Goal: Navigation & Orientation: Understand site structure

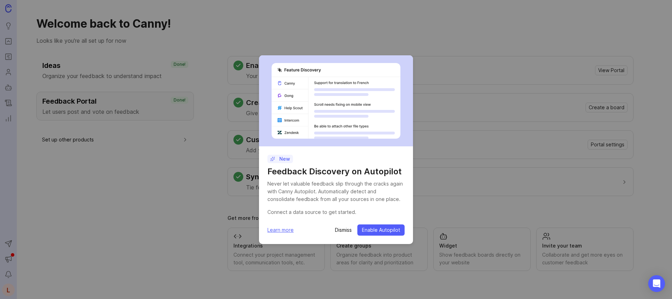
click at [347, 231] on p "Dismiss" at bounding box center [343, 229] width 17 height 7
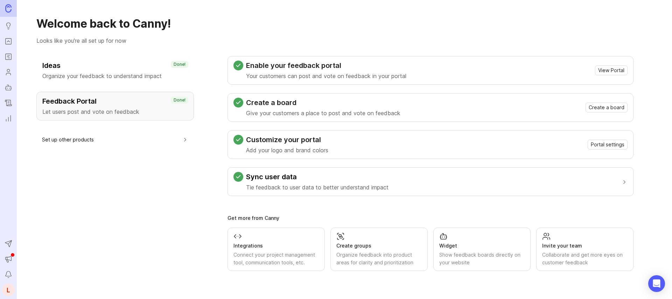
click at [6, 7] on img at bounding box center [8, 8] width 6 height 8
click at [10, 11] on img at bounding box center [8, 8] width 6 height 8
click at [8, 8] on img at bounding box center [8, 8] width 6 height 8
click at [8, 13] on link at bounding box center [8, 8] width 17 height 17
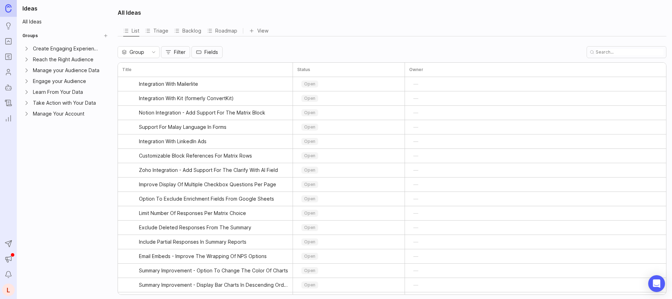
click at [12, 41] on link "Portal" at bounding box center [8, 41] width 13 height 13
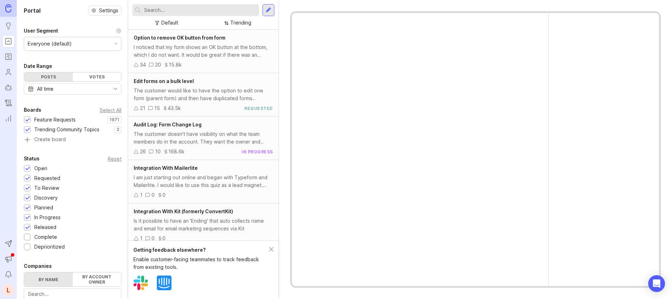
click at [12, 56] on icon "Roadmaps" at bounding box center [9, 56] width 8 height 8
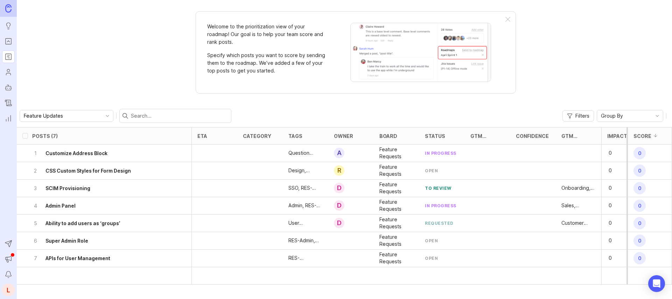
click at [10, 73] on icon "Users" at bounding box center [9, 72] width 8 height 8
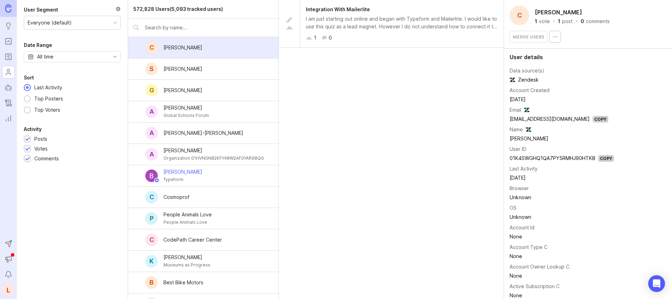
click at [9, 89] on icon "Autopilot" at bounding box center [9, 87] width 8 height 8
click at [8, 13] on link at bounding box center [8, 8] width 17 height 17
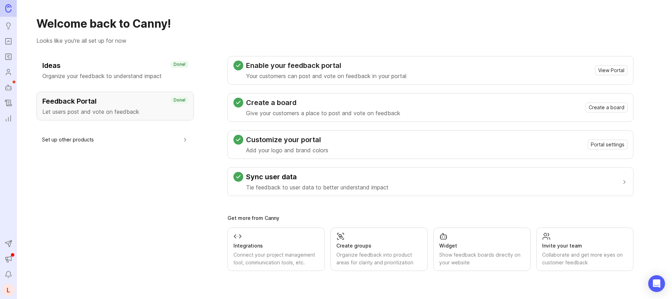
click at [10, 85] on icon "Autopilot" at bounding box center [9, 87] width 8 height 8
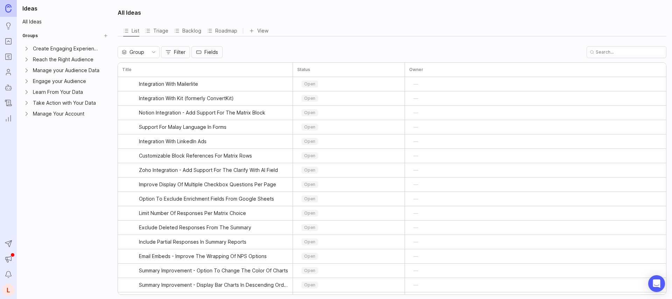
click at [11, 105] on icon "Changelog" at bounding box center [8, 103] width 6 height 6
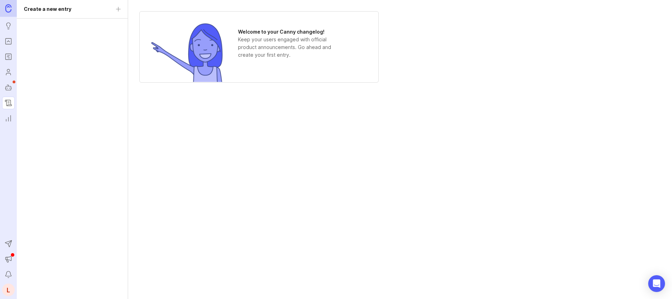
click at [10, 119] on icon "Reporting" at bounding box center [10, 118] width 0 height 6
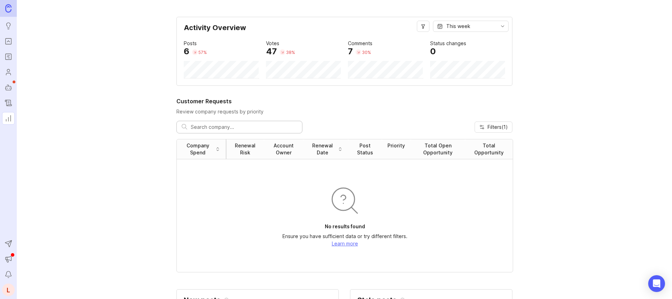
click at [6, 4] on img at bounding box center [8, 8] width 6 height 8
